Goal: Task Accomplishment & Management: Manage account settings

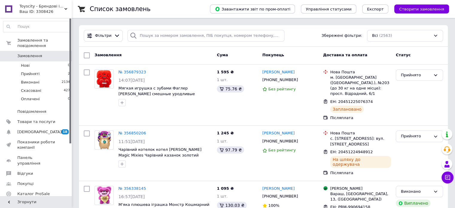
click at [28, 201] on span "Аналітика" at bounding box center [27, 203] width 21 height 5
click at [47, 119] on span "Товари та послуги" at bounding box center [36, 121] width 38 height 5
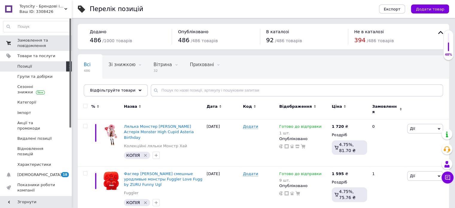
click at [34, 44] on span "Замовлення та повідомлення" at bounding box center [36, 43] width 38 height 11
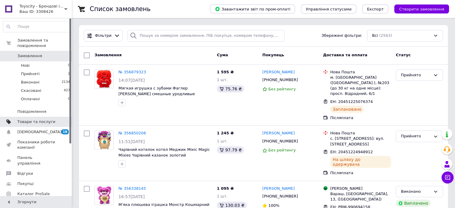
click at [37, 119] on span "Товари та послуги" at bounding box center [36, 121] width 38 height 5
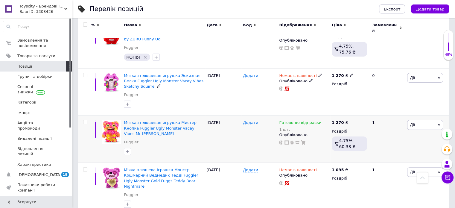
scroll to position [150, 0]
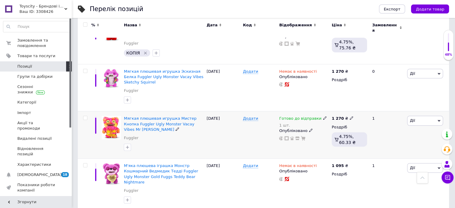
click at [323, 116] on icon at bounding box center [325, 118] width 4 height 4
click at [344, 136] on li "Немає в наявності" at bounding box center [355, 140] width 57 height 8
drag, startPoint x: 341, startPoint y: 129, endPoint x: 328, endPoint y: 129, distance: 13.5
click at [328, 131] on input "1" at bounding box center [349, 137] width 45 height 12
